Goal: Find specific page/section: Find specific page/section

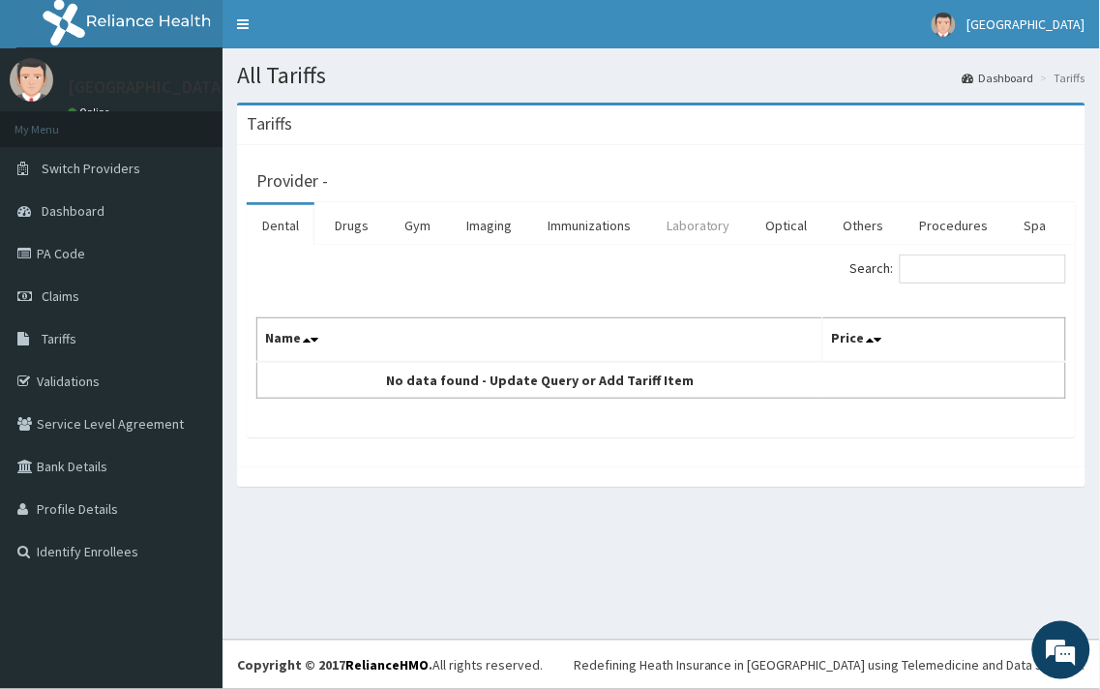
click at [689, 230] on link "Laboratory" at bounding box center [698, 225] width 95 height 41
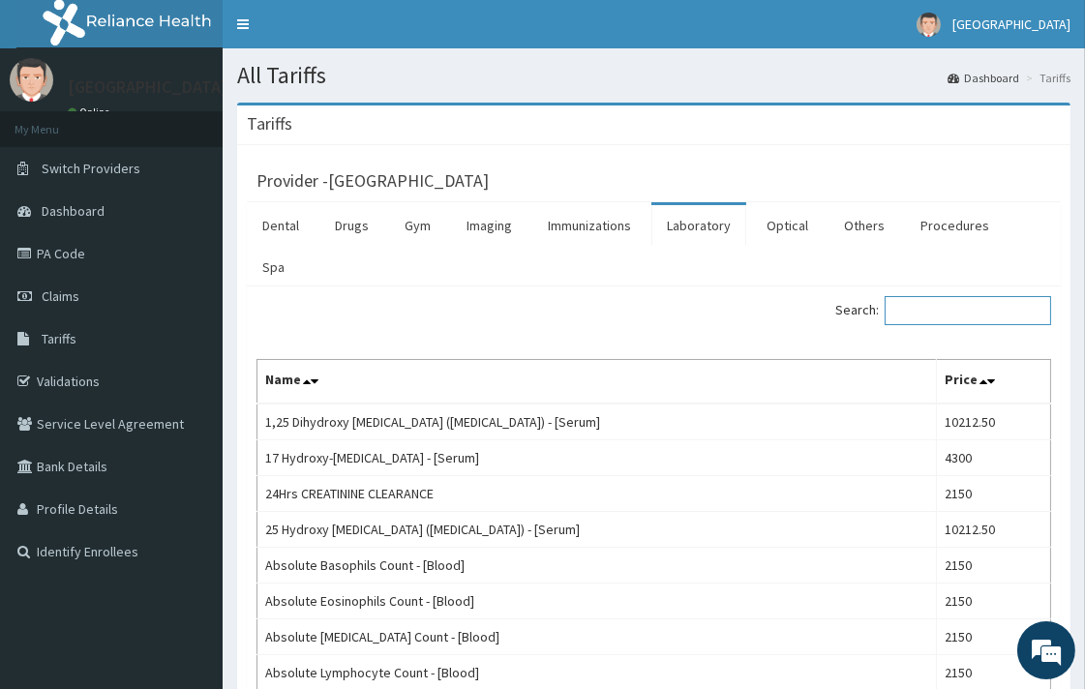
click at [978, 296] on input "Search:" at bounding box center [968, 310] width 166 height 29
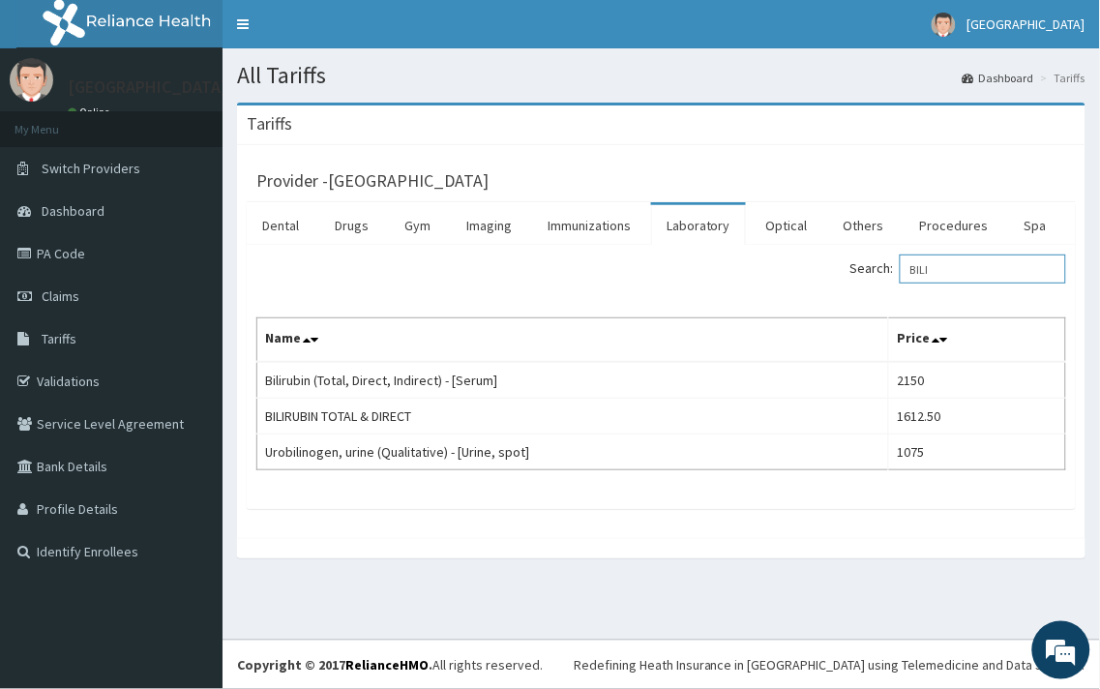
type input "BILI"
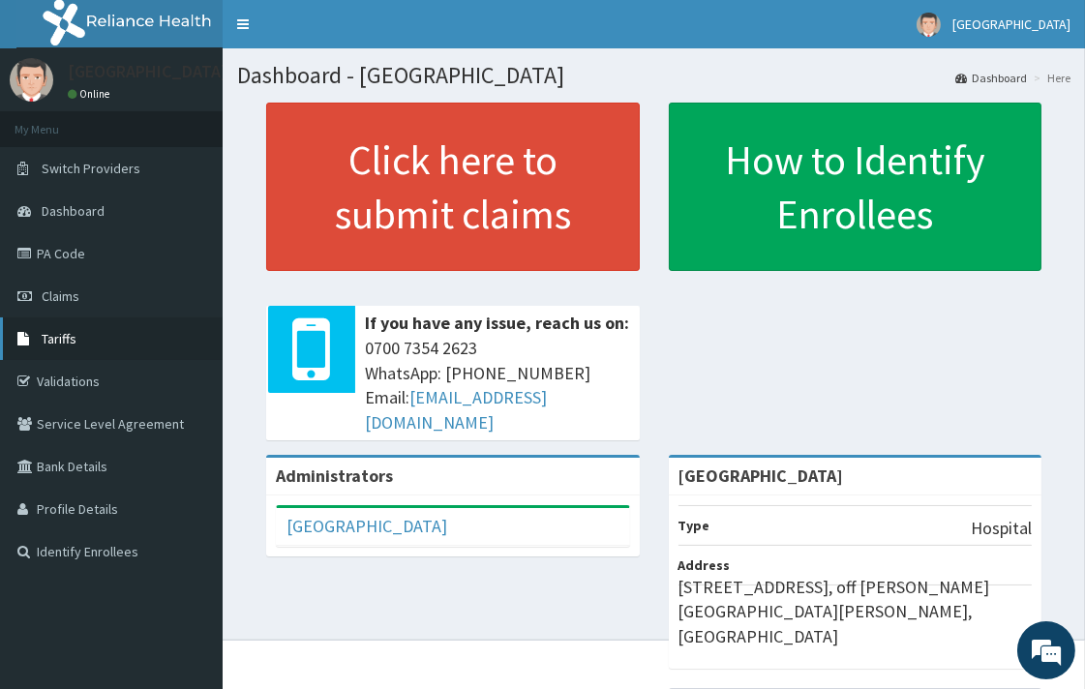
click at [110, 348] on link "Tariffs" at bounding box center [111, 338] width 223 height 43
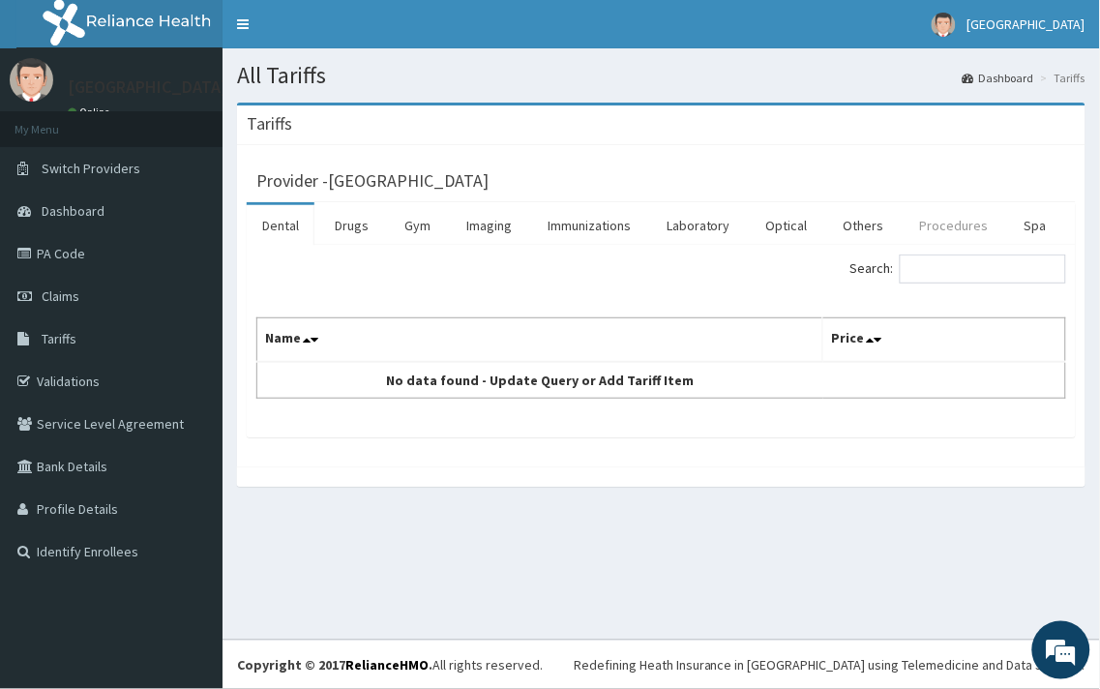
click at [952, 237] on link "Procedures" at bounding box center [955, 225] width 100 height 41
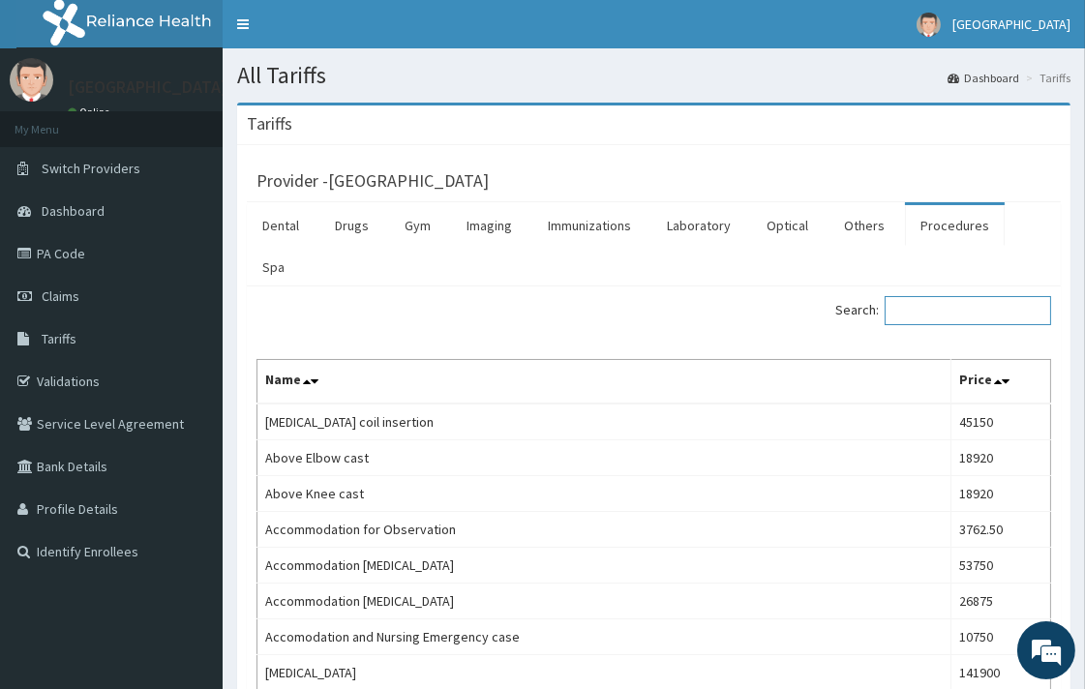
click at [958, 296] on input "Search:" at bounding box center [968, 310] width 166 height 29
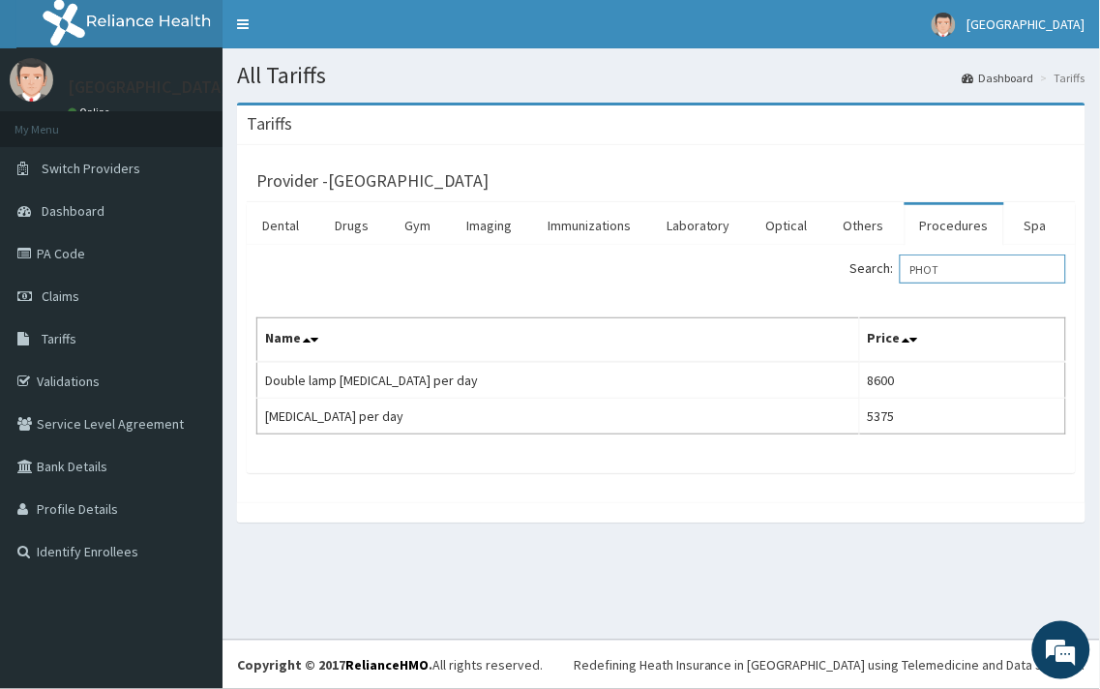
type input "PHOT"
click at [62, 254] on link "PA Code" at bounding box center [111, 253] width 223 height 43
